Goal: Navigation & Orientation: Find specific page/section

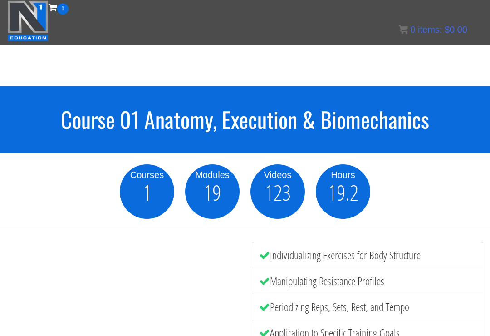
click at [32, 21] on img at bounding box center [27, 20] width 41 height 41
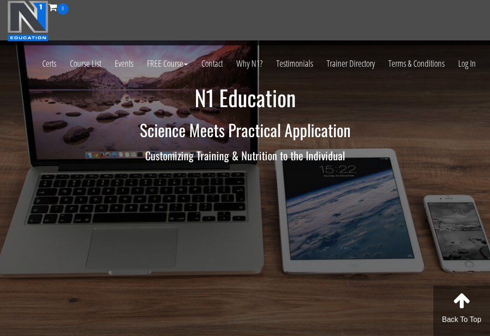
click at [84, 66] on link "Course List" at bounding box center [85, 63] width 45 height 44
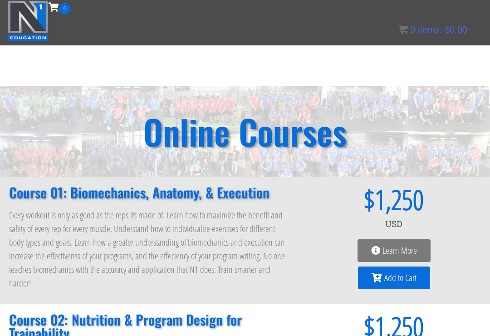
click at [21, 20] on img at bounding box center [27, 20] width 41 height 41
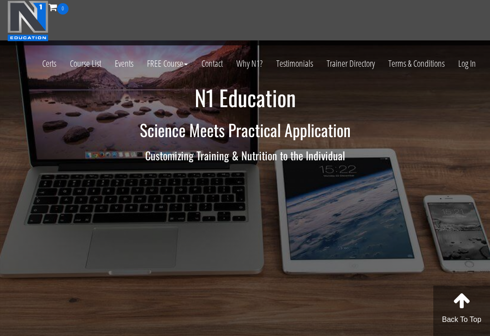
click at [48, 63] on link "Certs" at bounding box center [49, 63] width 28 height 44
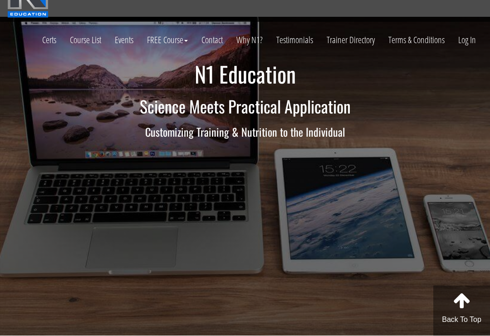
scroll to position [24, 0]
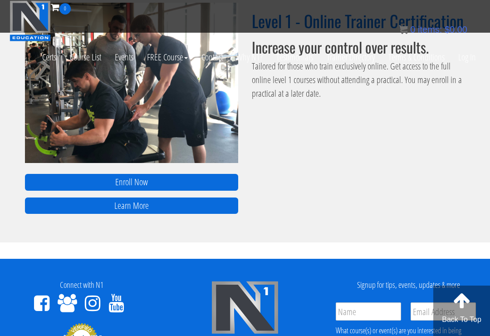
scroll to position [639, 0]
